Goal: Task Accomplishment & Management: Manage account settings

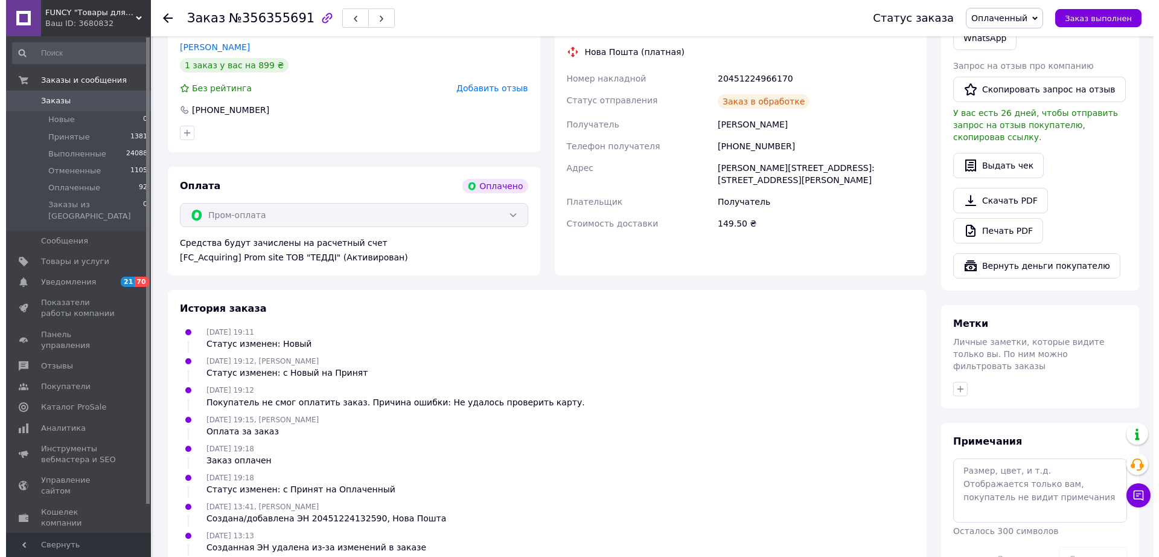
scroll to position [151, 0]
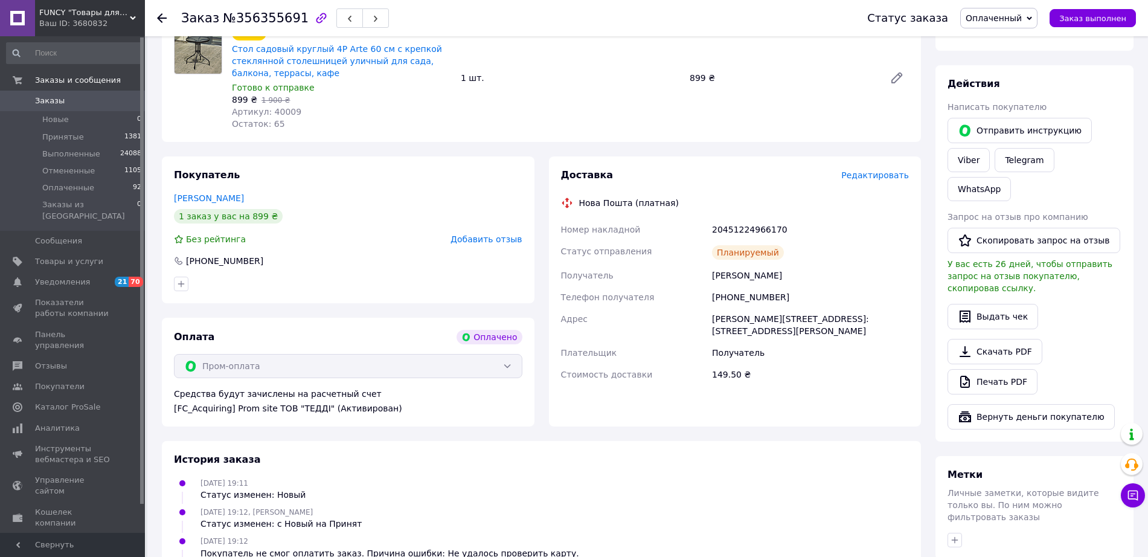
click at [868, 172] on span "Редактировать" at bounding box center [875, 175] width 68 height 10
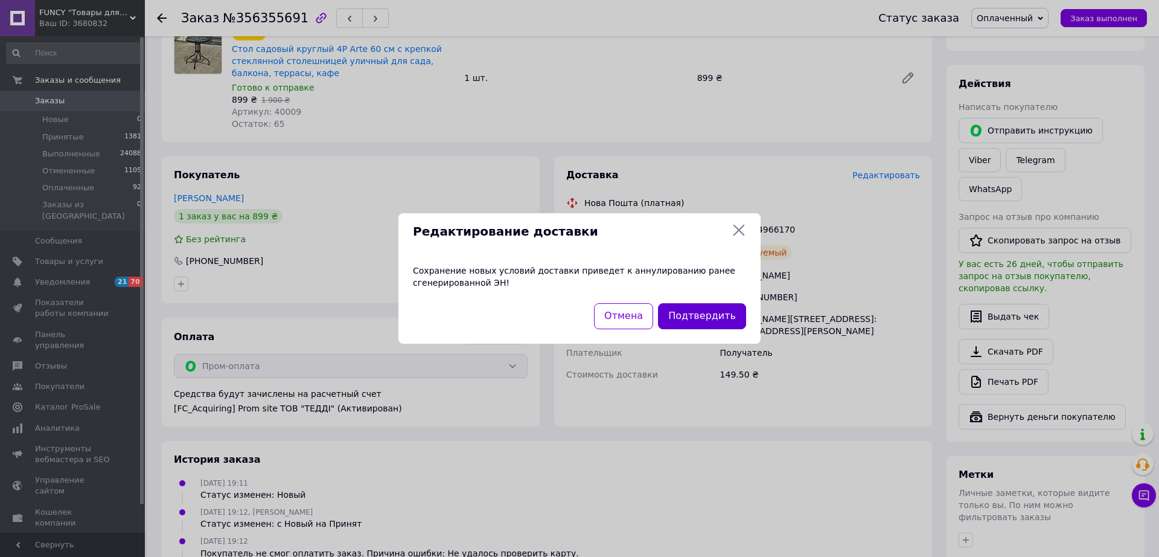
click at [705, 321] on button "Подтвердить" at bounding box center [702, 316] width 88 height 26
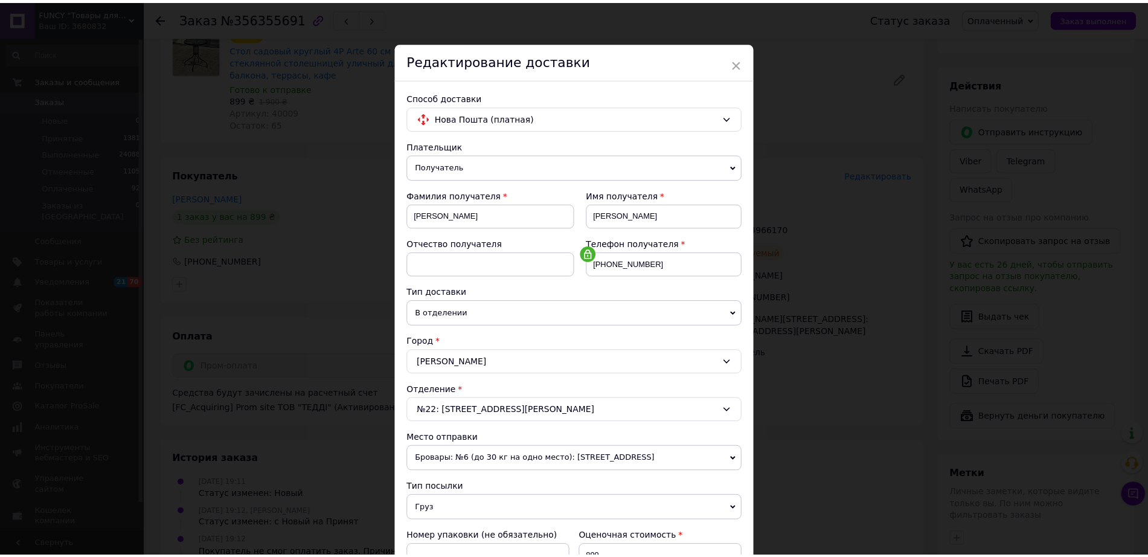
scroll to position [245, 0]
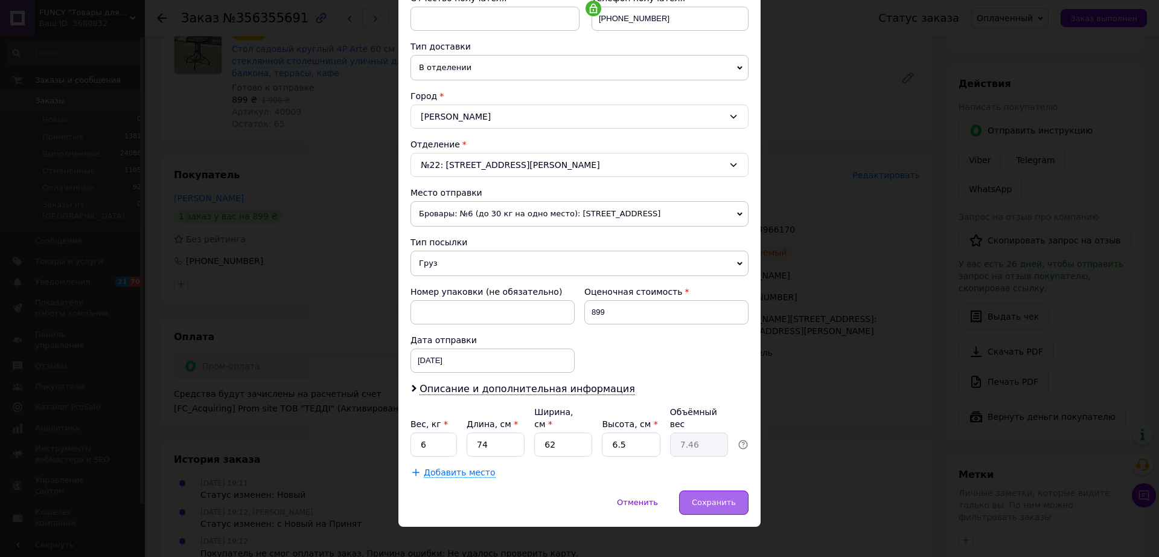
click at [708, 498] on span "Сохранить" at bounding box center [714, 502] width 44 height 9
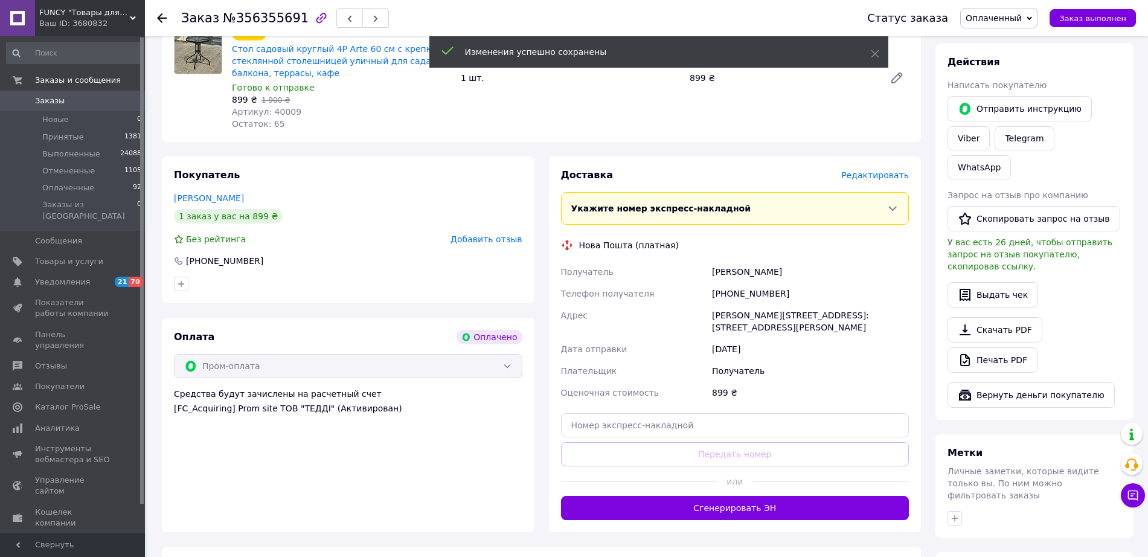
drag, startPoint x: 696, startPoint y: 431, endPoint x: 700, endPoint y: 415, distance: 16.8
click at [696, 430] on div "Доставка Редактировать Укажите номер экспресс-накладной Обязательно введите ном…" at bounding box center [735, 343] width 348 height 351
click at [700, 415] on input "text" at bounding box center [735, 425] width 348 height 24
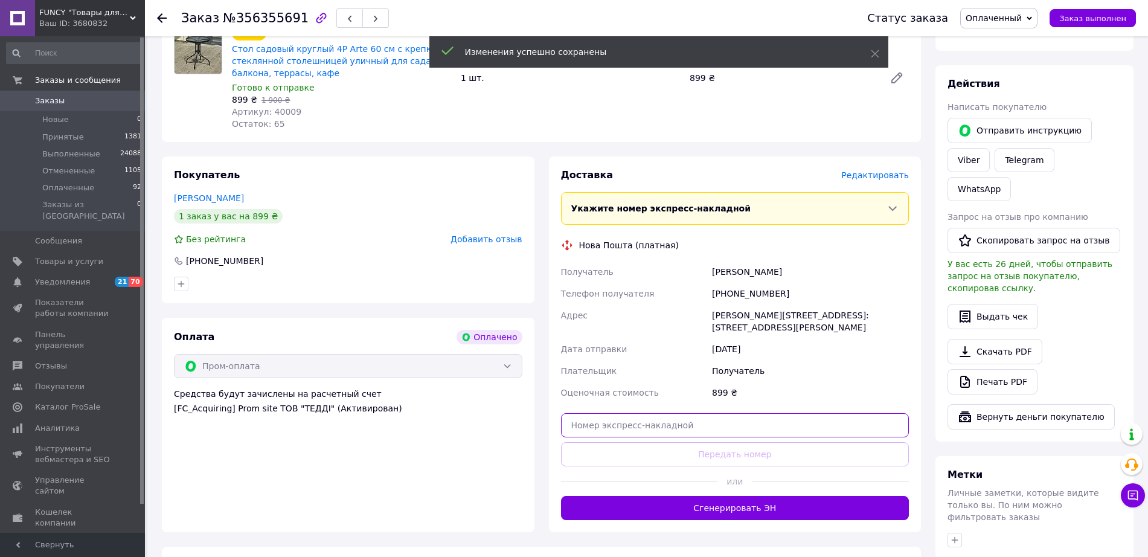
paste input "20451224132590"
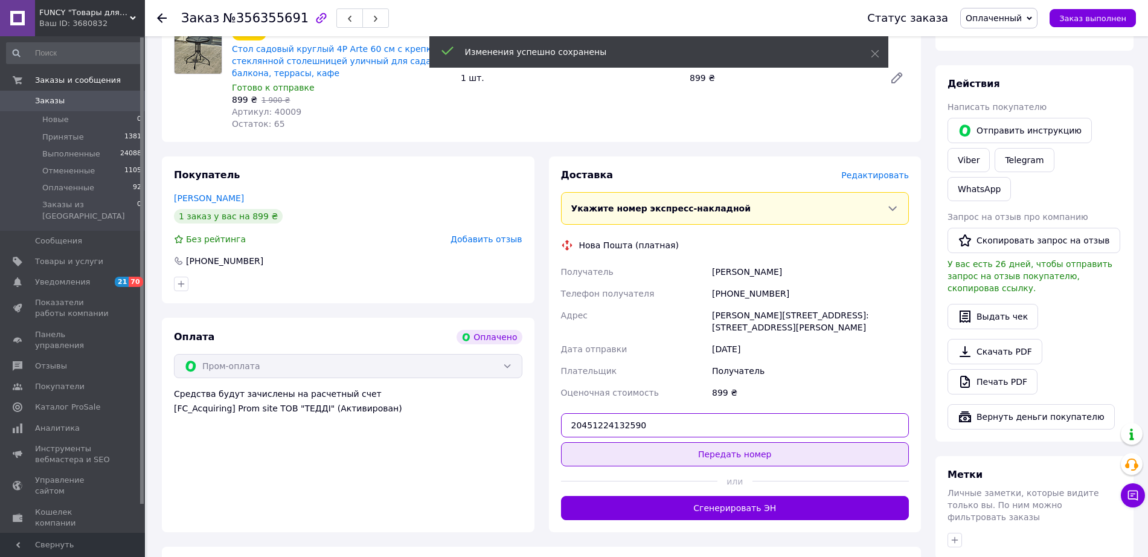
type input "20451224132590"
click at [737, 450] on button "Передать номер" at bounding box center [735, 454] width 348 height 24
click at [706, 444] on button "Передать номер" at bounding box center [735, 454] width 348 height 24
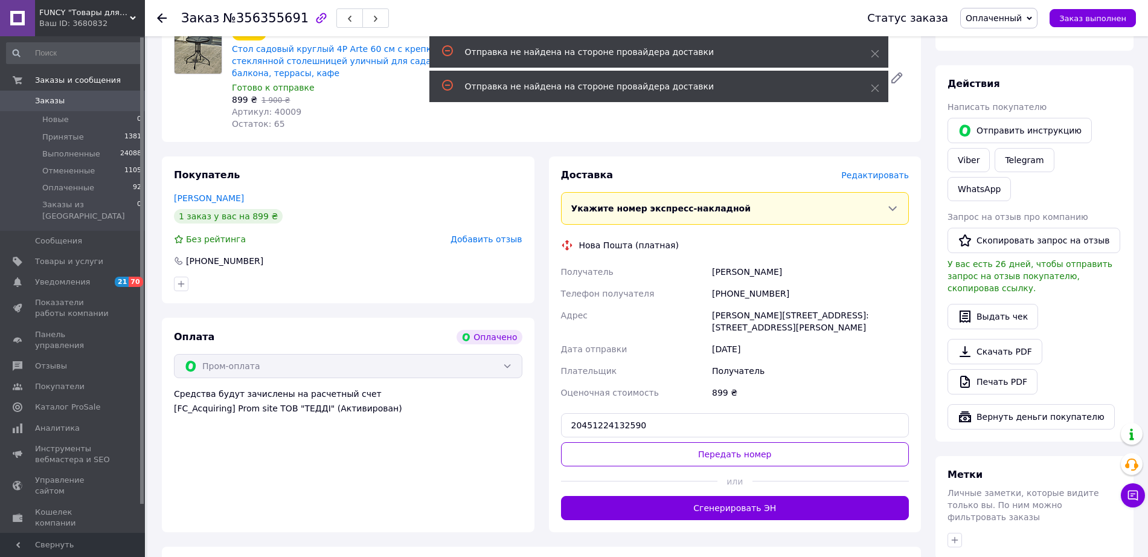
click at [687, 320] on div "Адрес" at bounding box center [635, 321] width 152 height 34
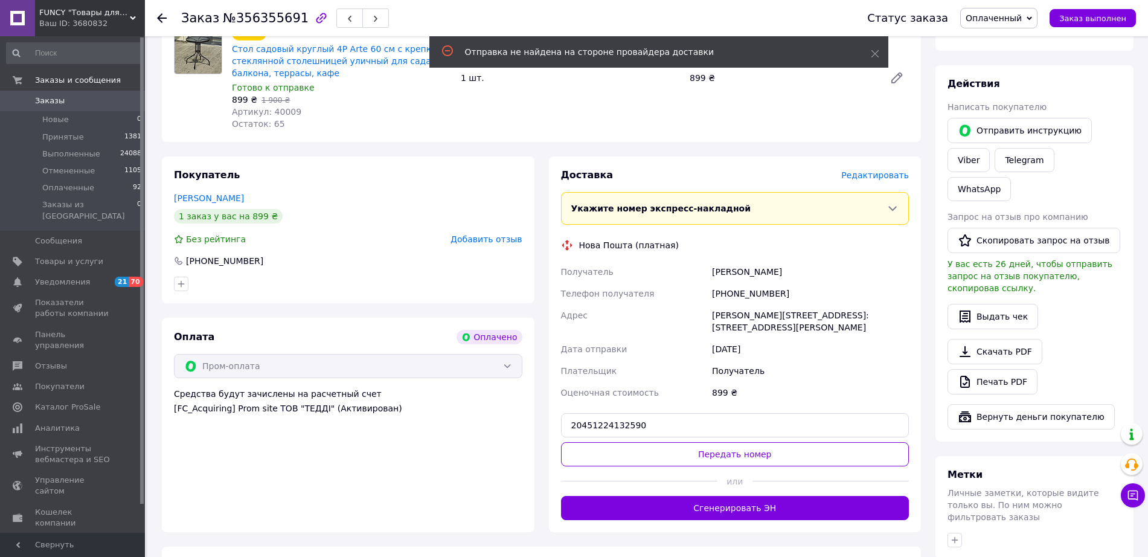
click at [670, 321] on div "Адрес" at bounding box center [635, 321] width 152 height 34
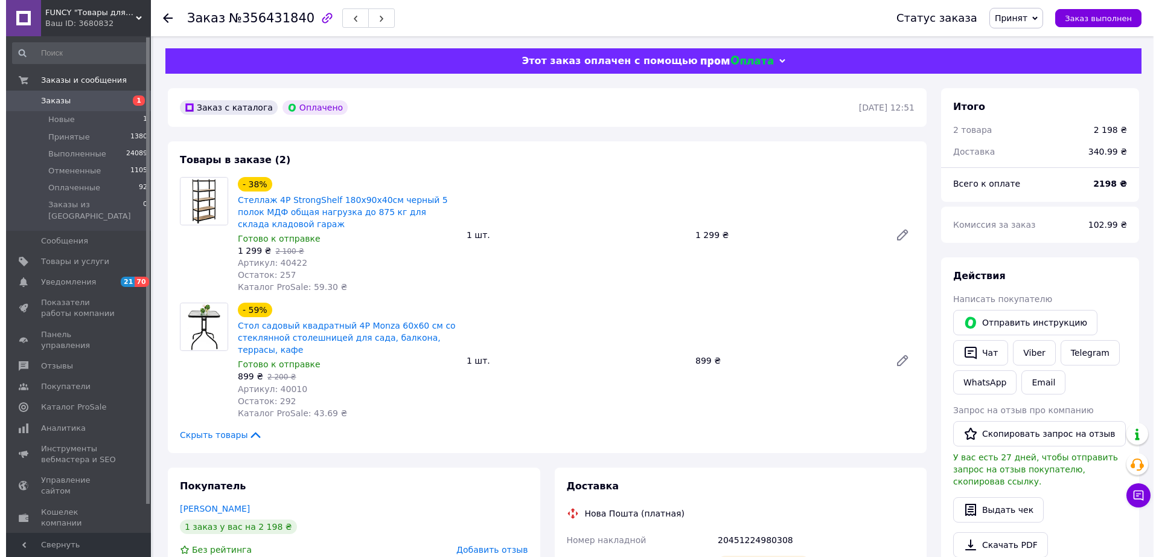
scroll to position [226, 0]
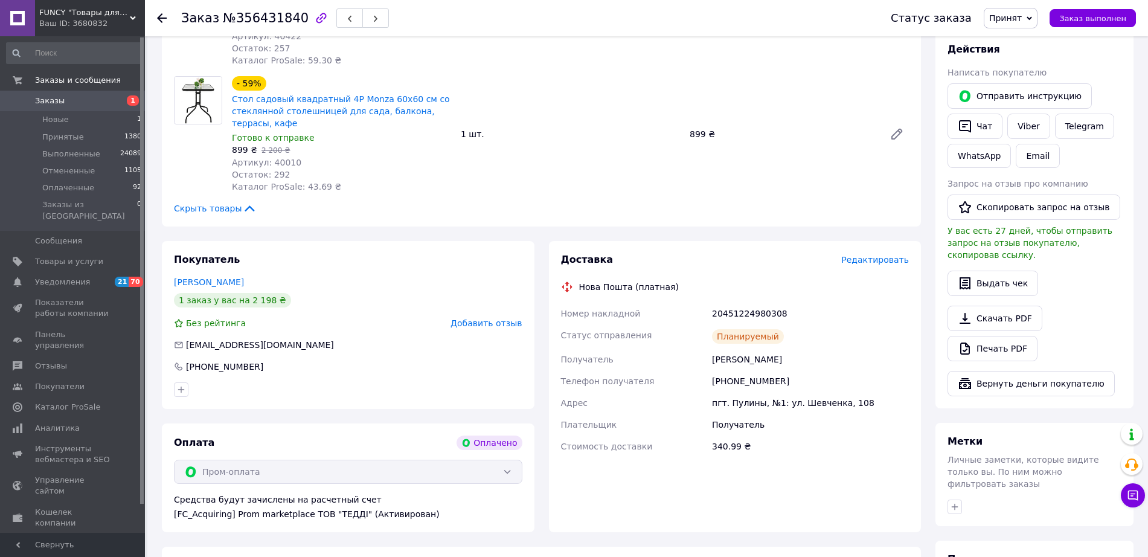
click at [882, 262] on span "Редактировать" at bounding box center [875, 260] width 68 height 10
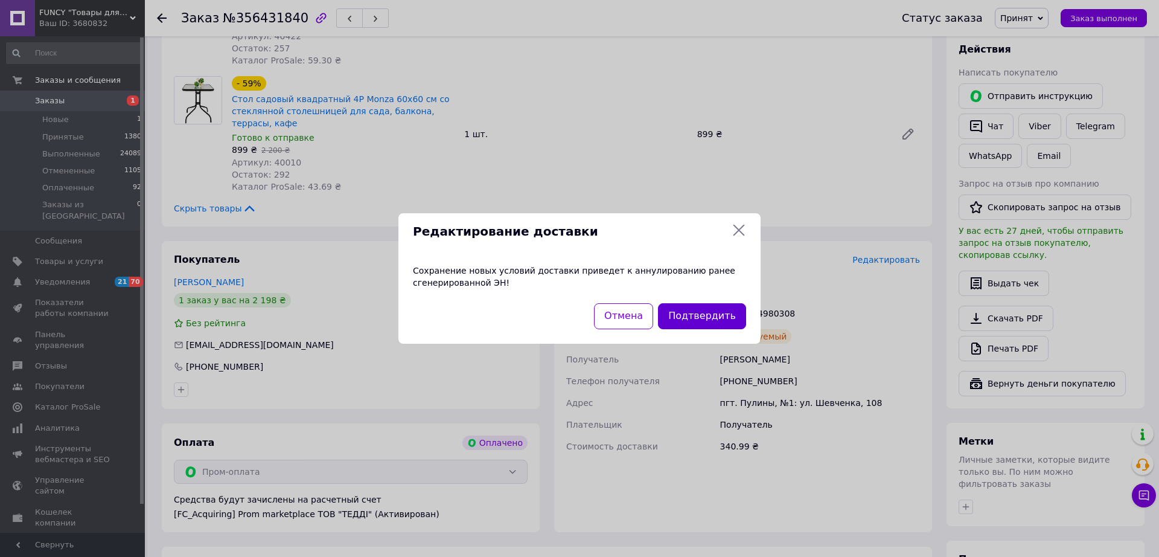
click at [706, 310] on button "Подтвердить" at bounding box center [702, 316] width 88 height 26
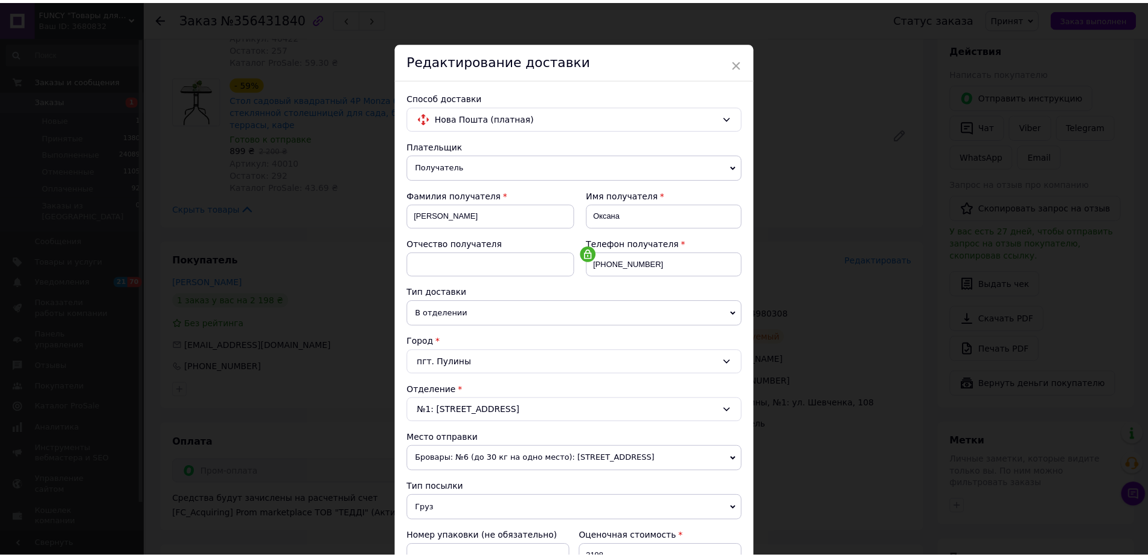
scroll to position [245, 0]
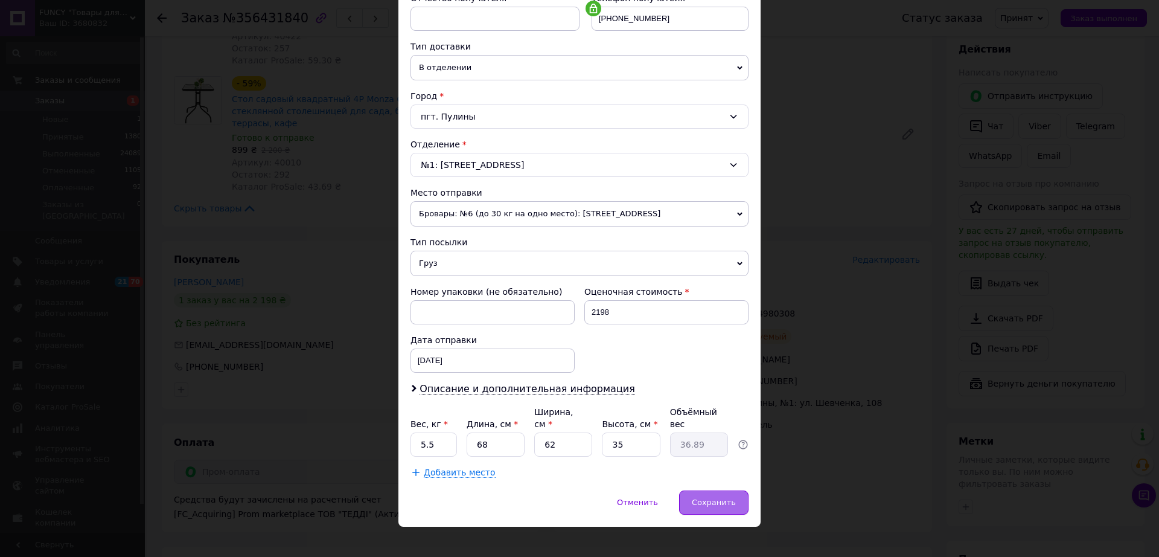
click at [708, 498] on span "Сохранить" at bounding box center [714, 502] width 44 height 9
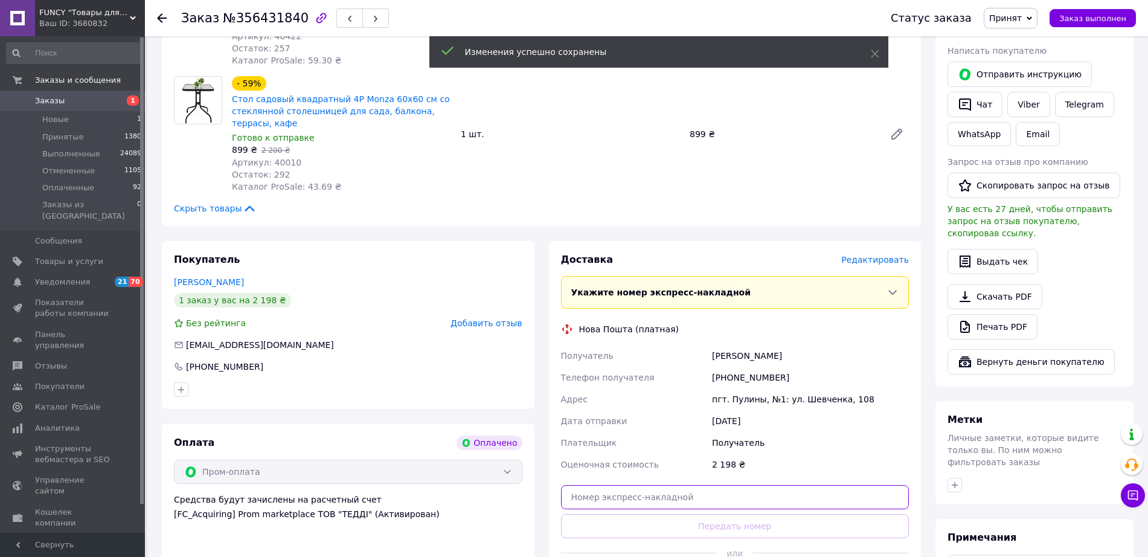
click at [706, 499] on input "text" at bounding box center [735, 497] width 348 height 24
paste input "20451224168165"
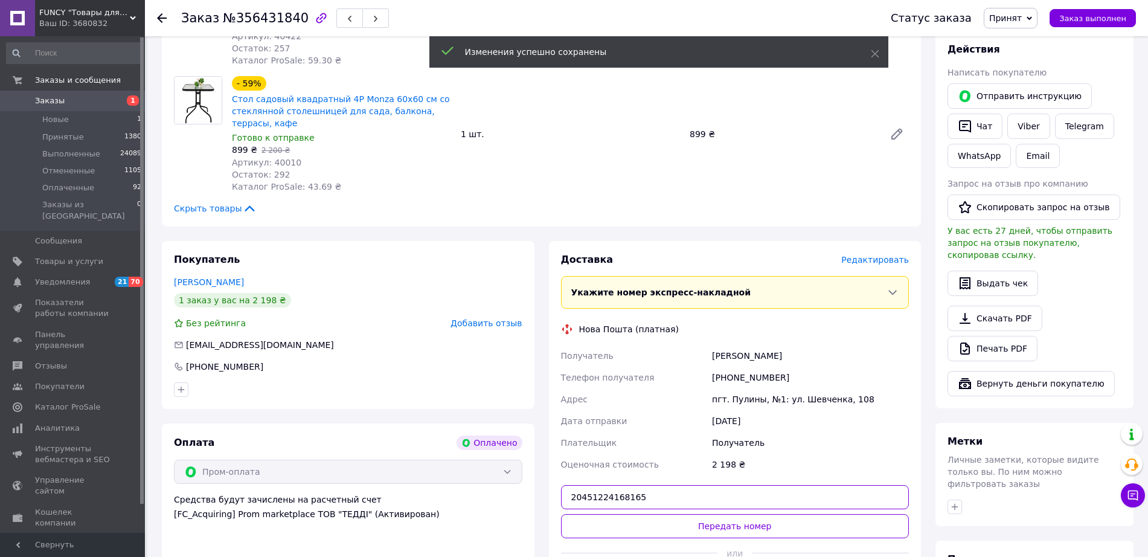
scroll to position [377, 0]
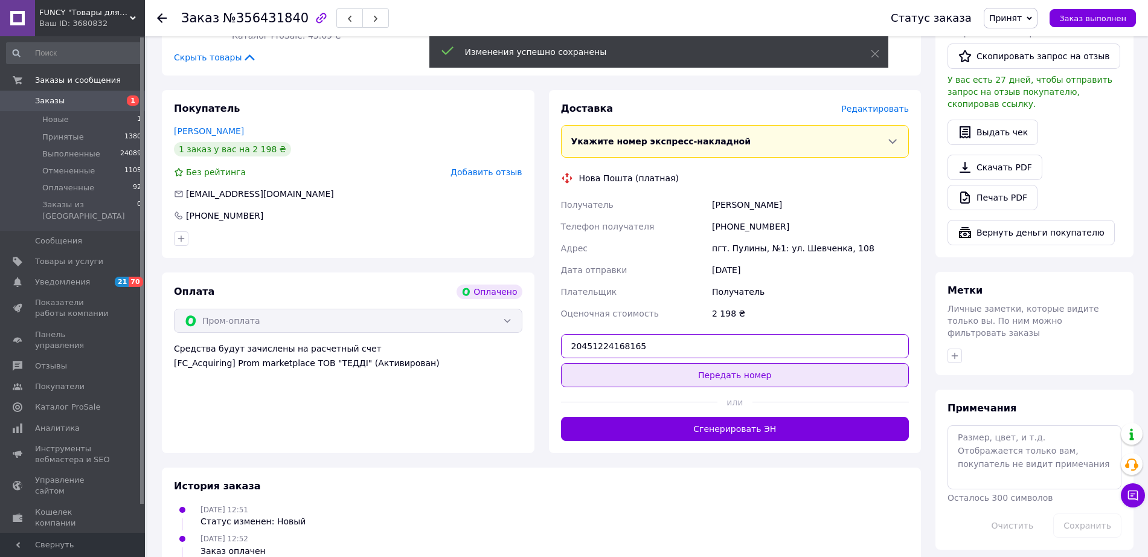
type input "20451224168165"
click at [749, 373] on button "Передать номер" at bounding box center [735, 375] width 348 height 24
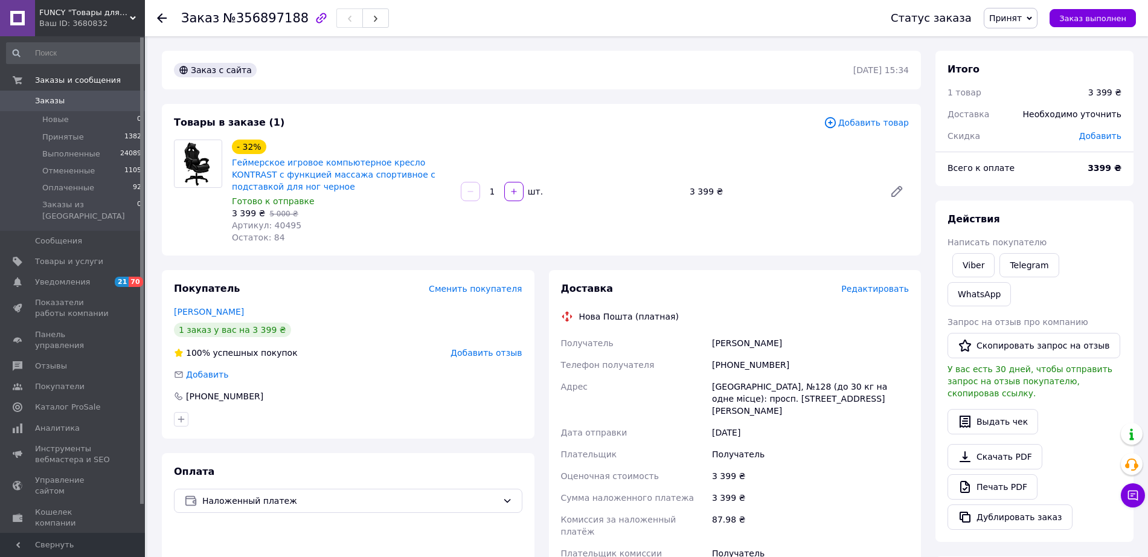
click at [661, 241] on div "- 32% Геймерское игровое компьютерное кресло KONTRAST с функцией массажа спорти…" at bounding box center [570, 191] width 687 height 109
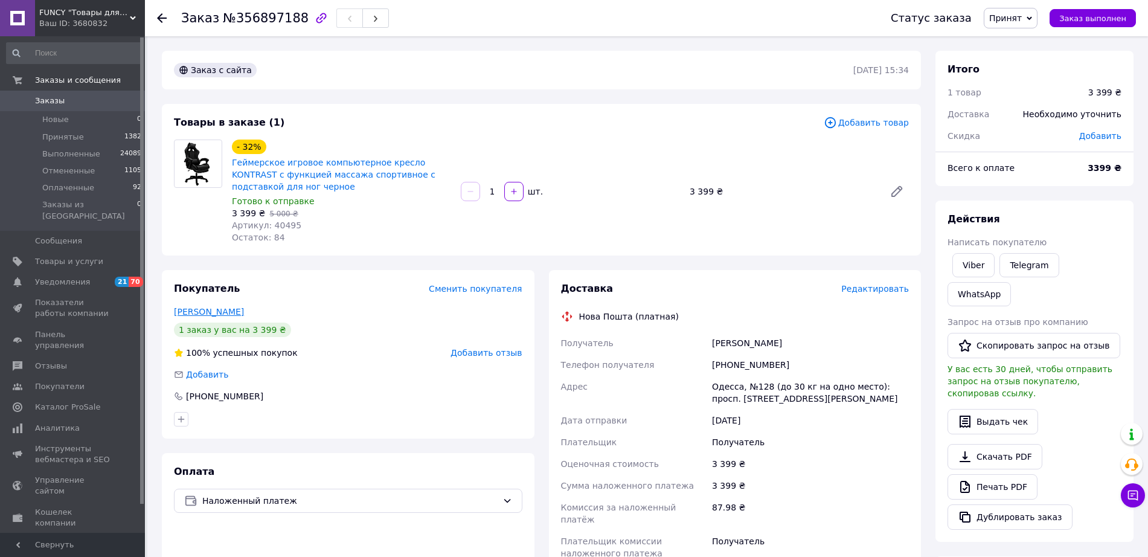
click at [208, 310] on link "[PERSON_NAME]" at bounding box center [209, 312] width 70 height 10
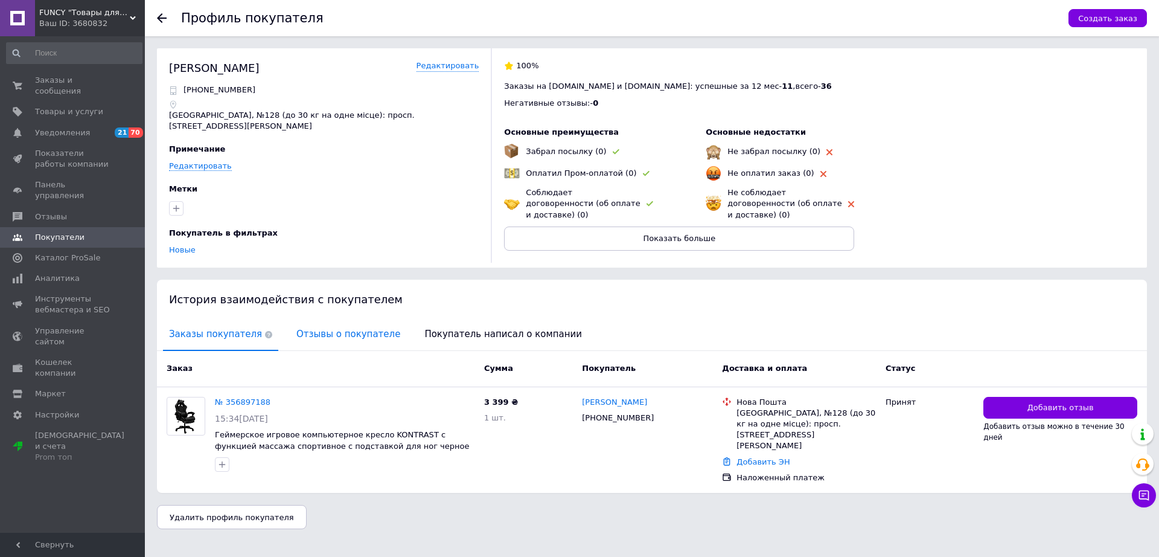
click at [362, 328] on span "Отзывы о покупателе" at bounding box center [348, 334] width 116 height 31
